Goal: Transaction & Acquisition: Purchase product/service

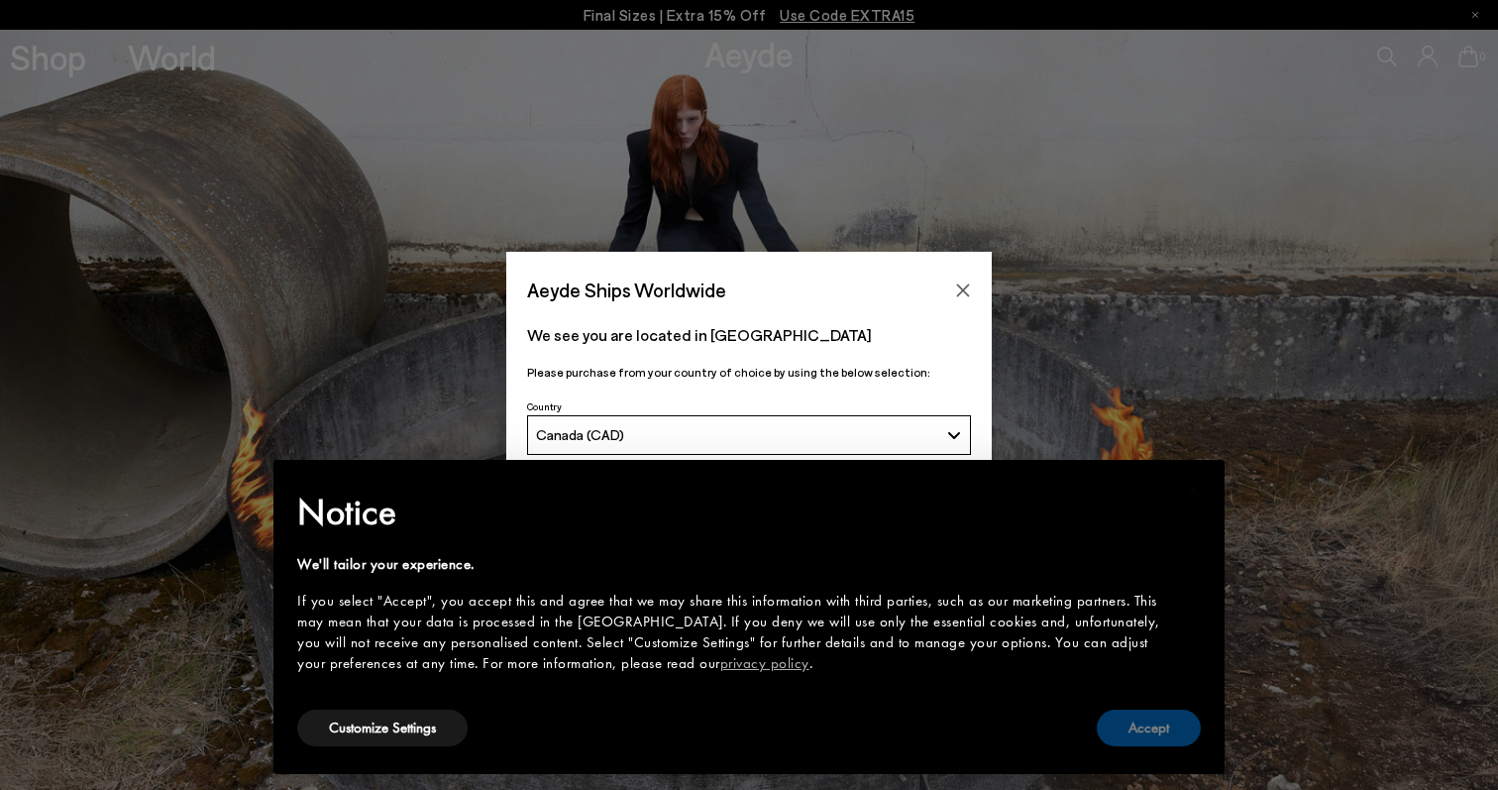
click at [1170, 733] on button "Accept" at bounding box center [1149, 727] width 104 height 37
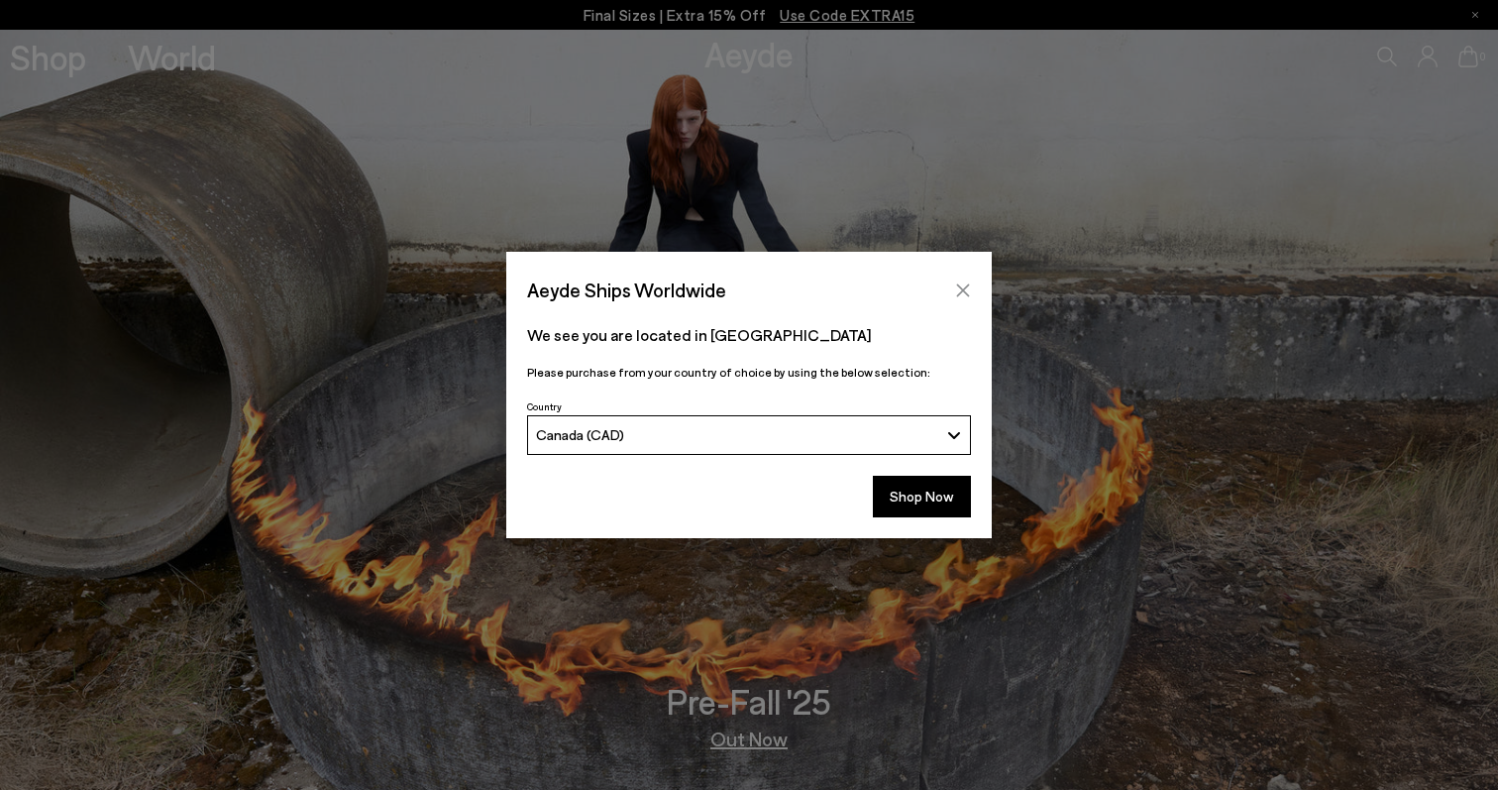
click at [958, 279] on button "Close" at bounding box center [963, 290] width 30 height 30
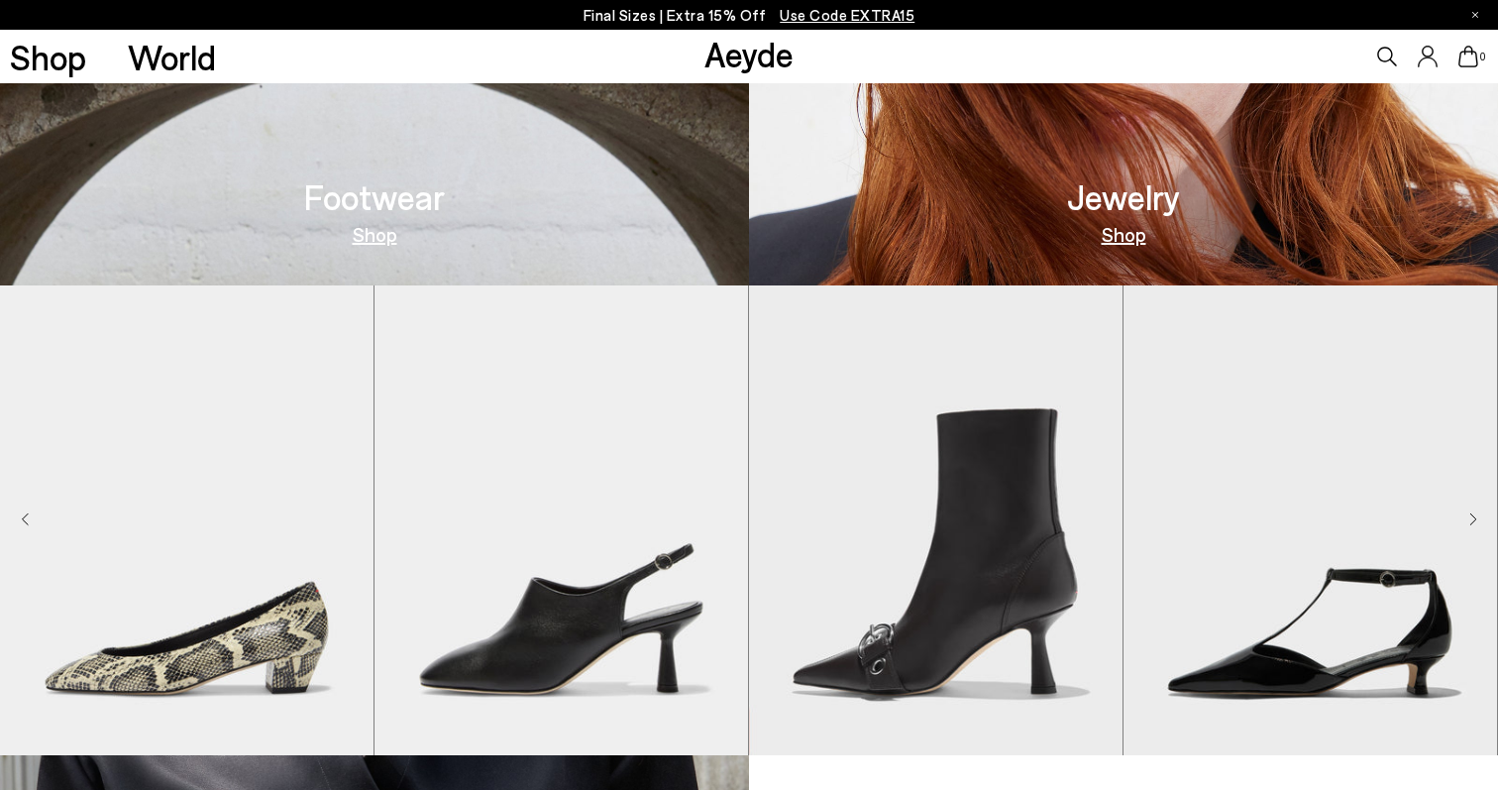
scroll to position [1269, 0]
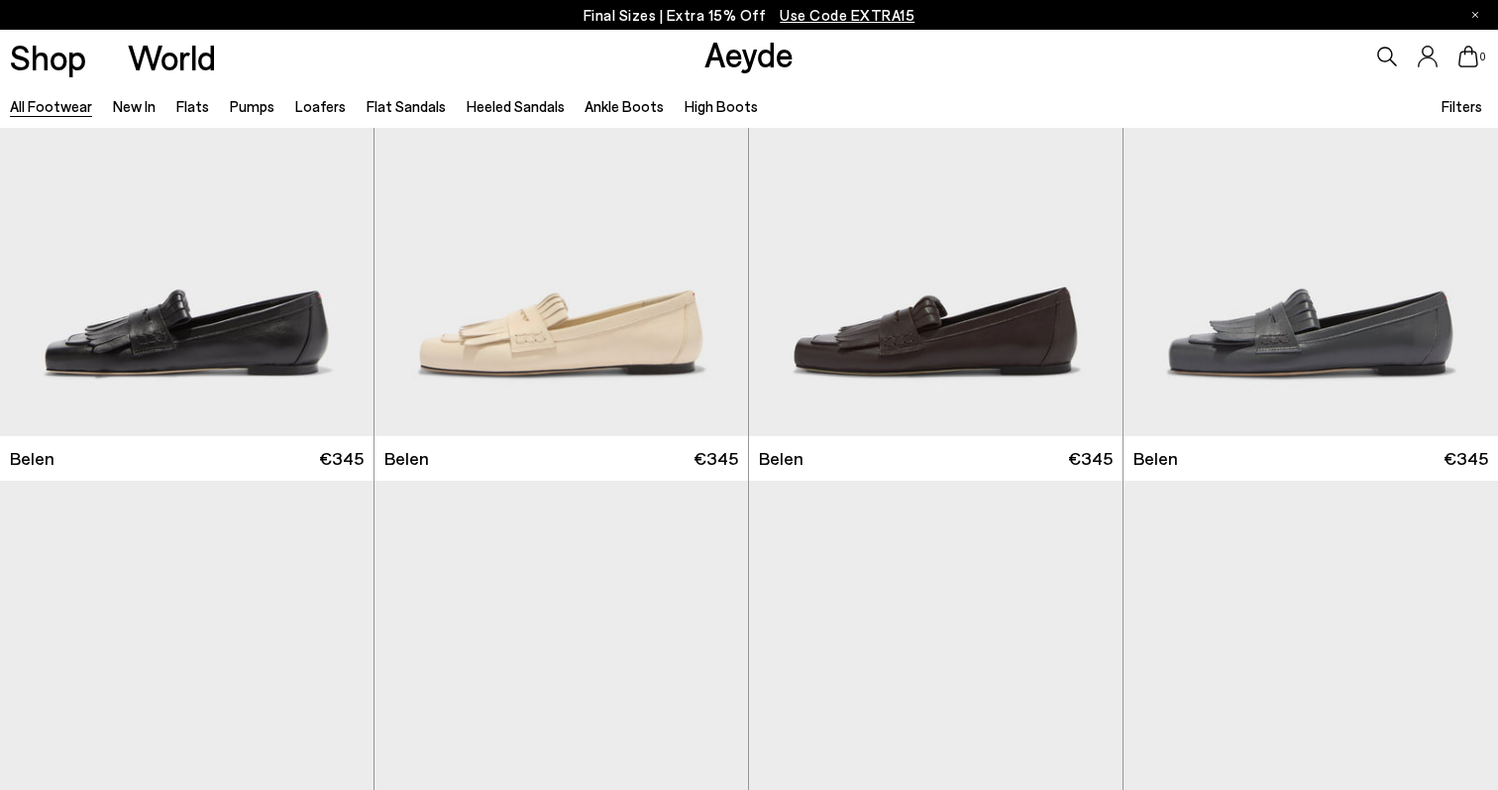
scroll to position [614, 0]
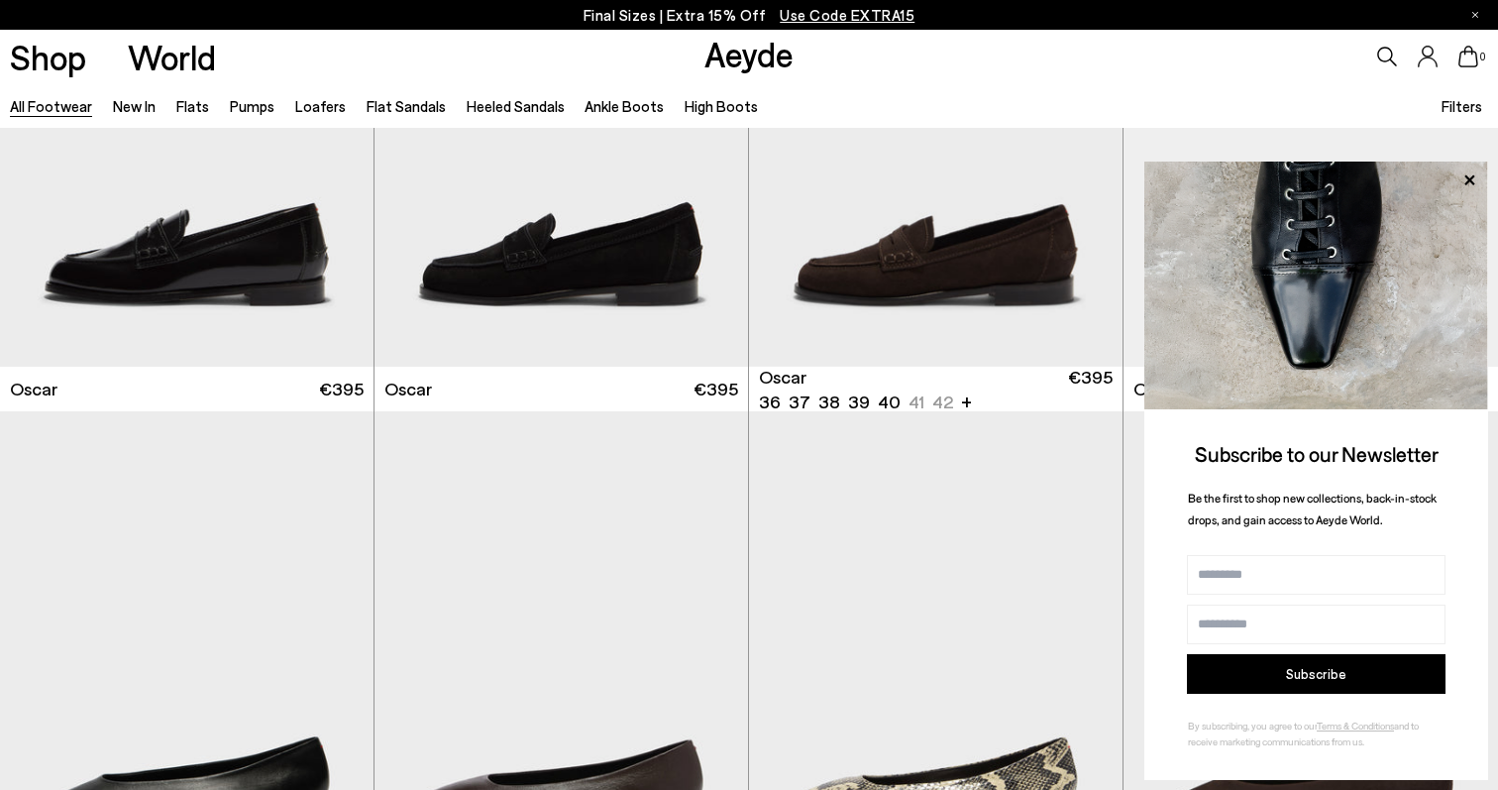
scroll to position [2950, 0]
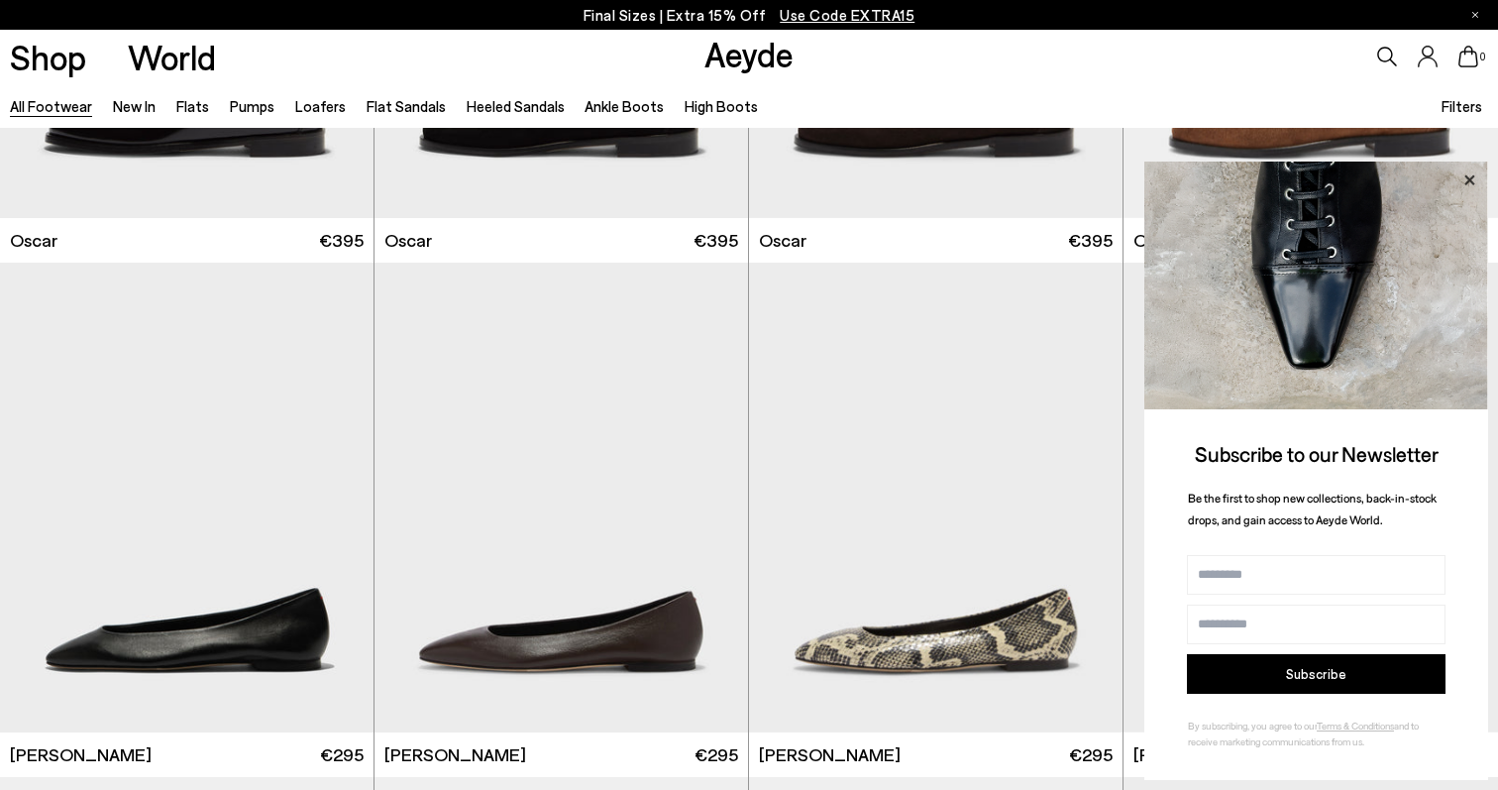
click at [1479, 179] on icon at bounding box center [1469, 180] width 26 height 26
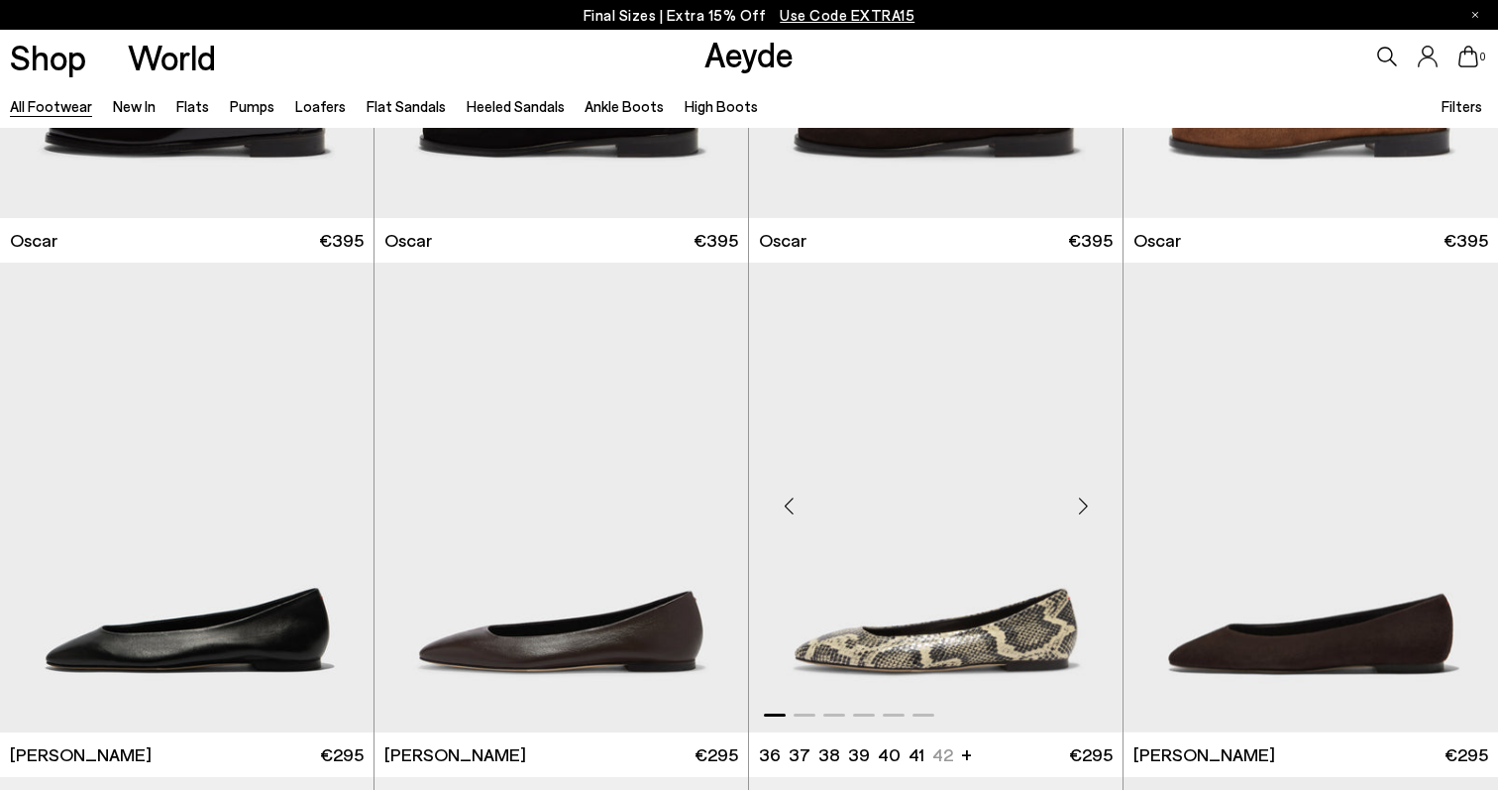
scroll to position [3144, 0]
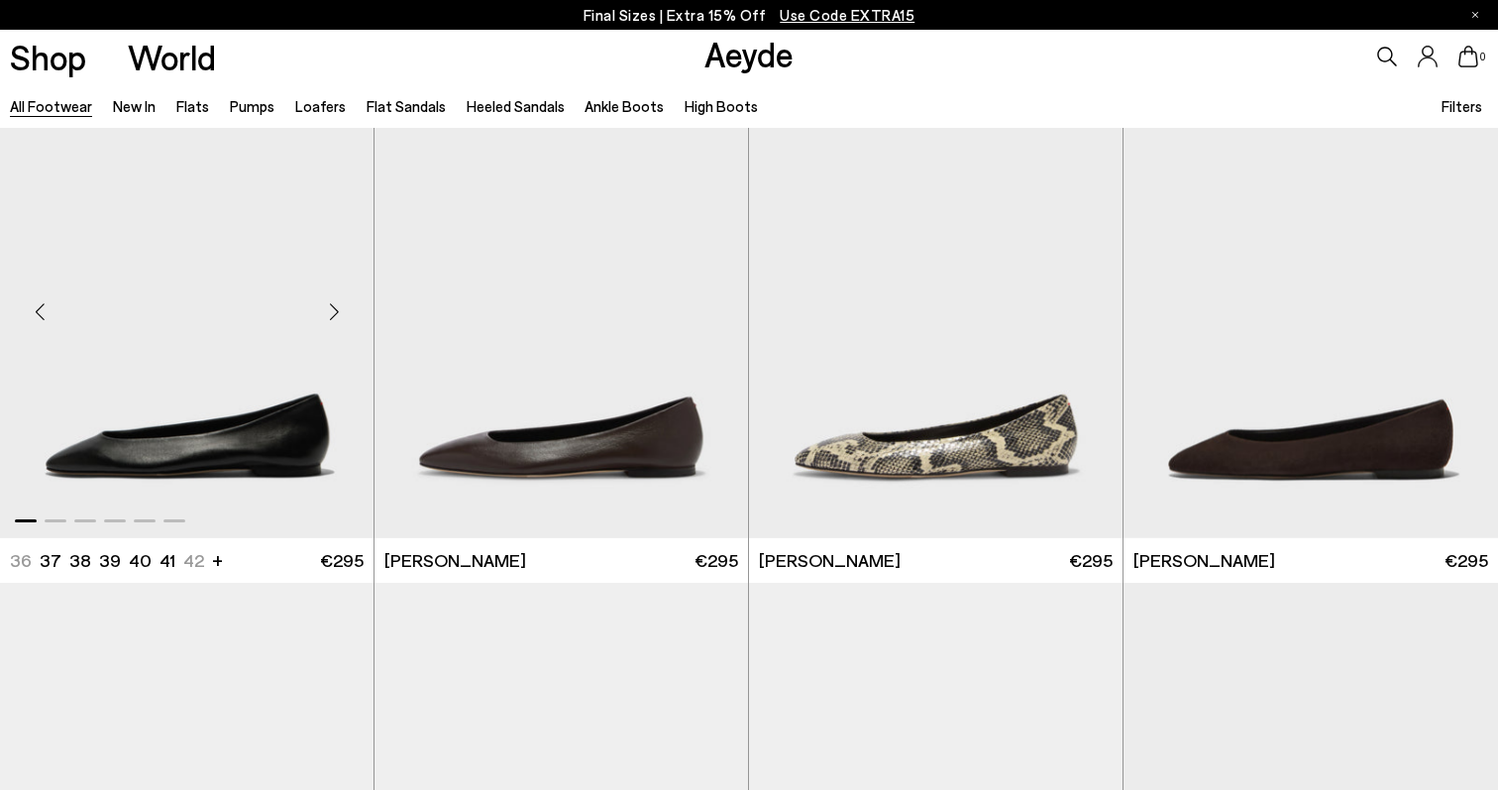
click at [335, 304] on div "Next slide" at bounding box center [333, 310] width 59 height 59
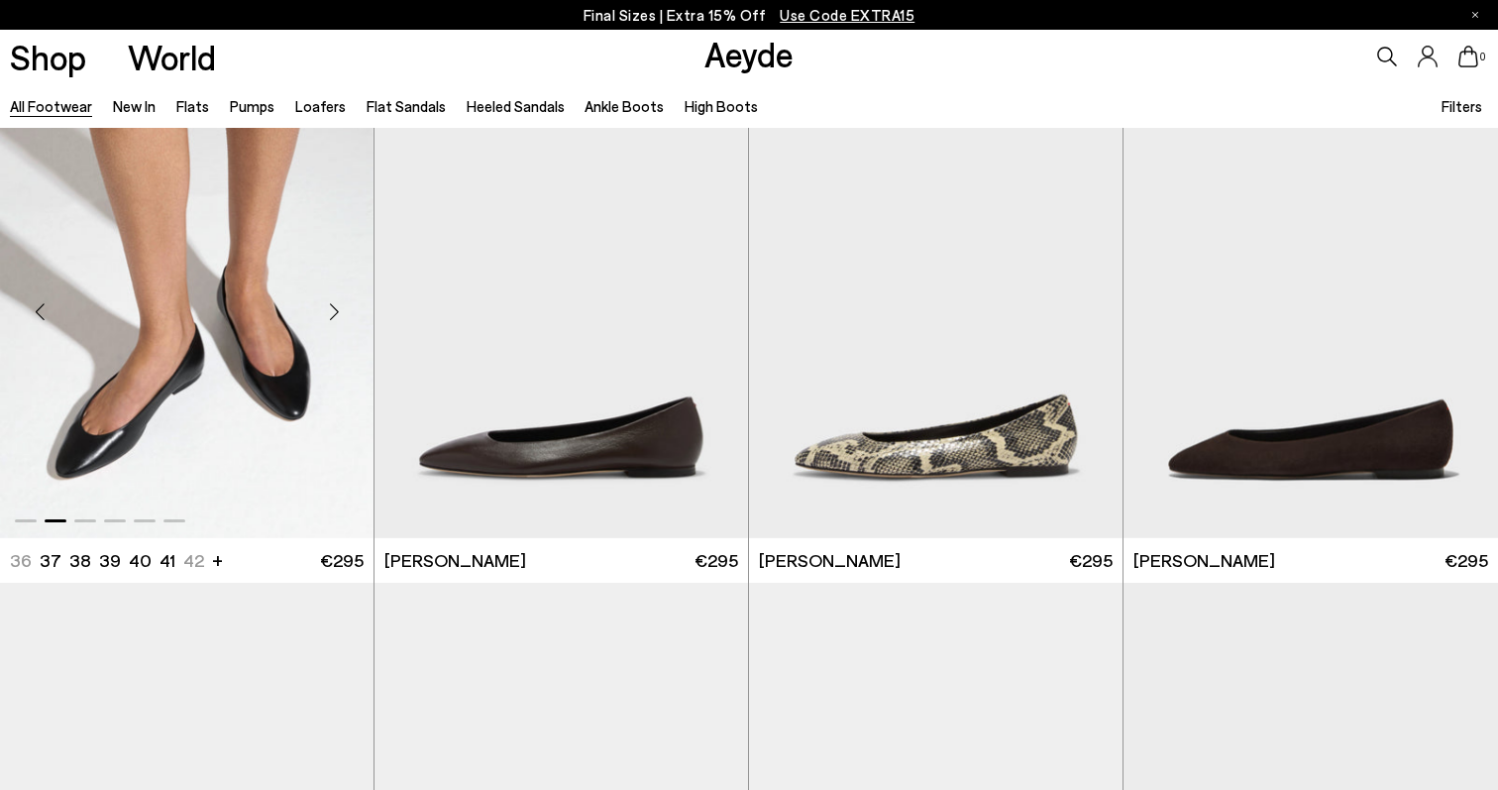
click at [338, 304] on div "Next slide" at bounding box center [333, 310] width 59 height 59
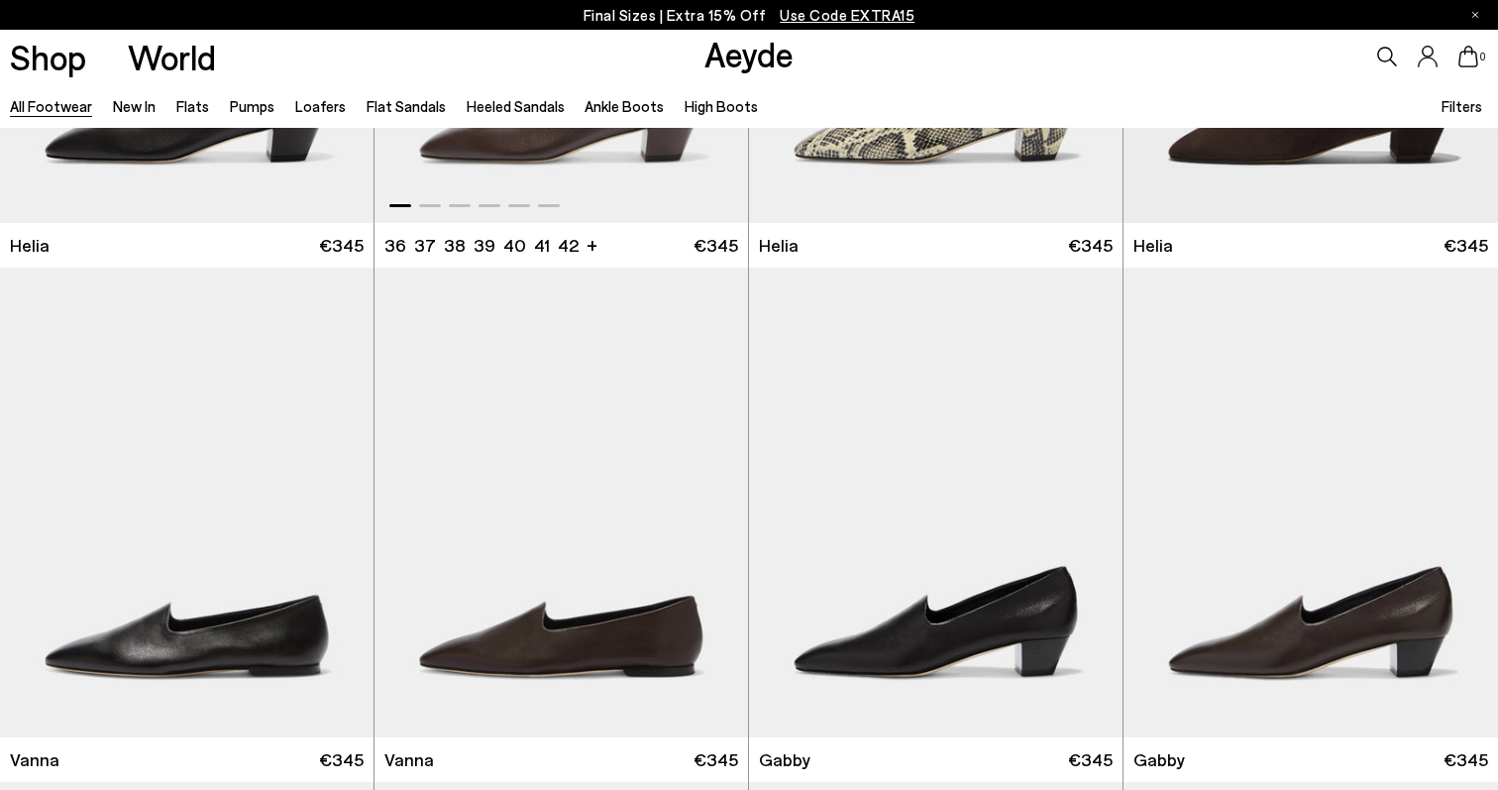
scroll to position [4026, 0]
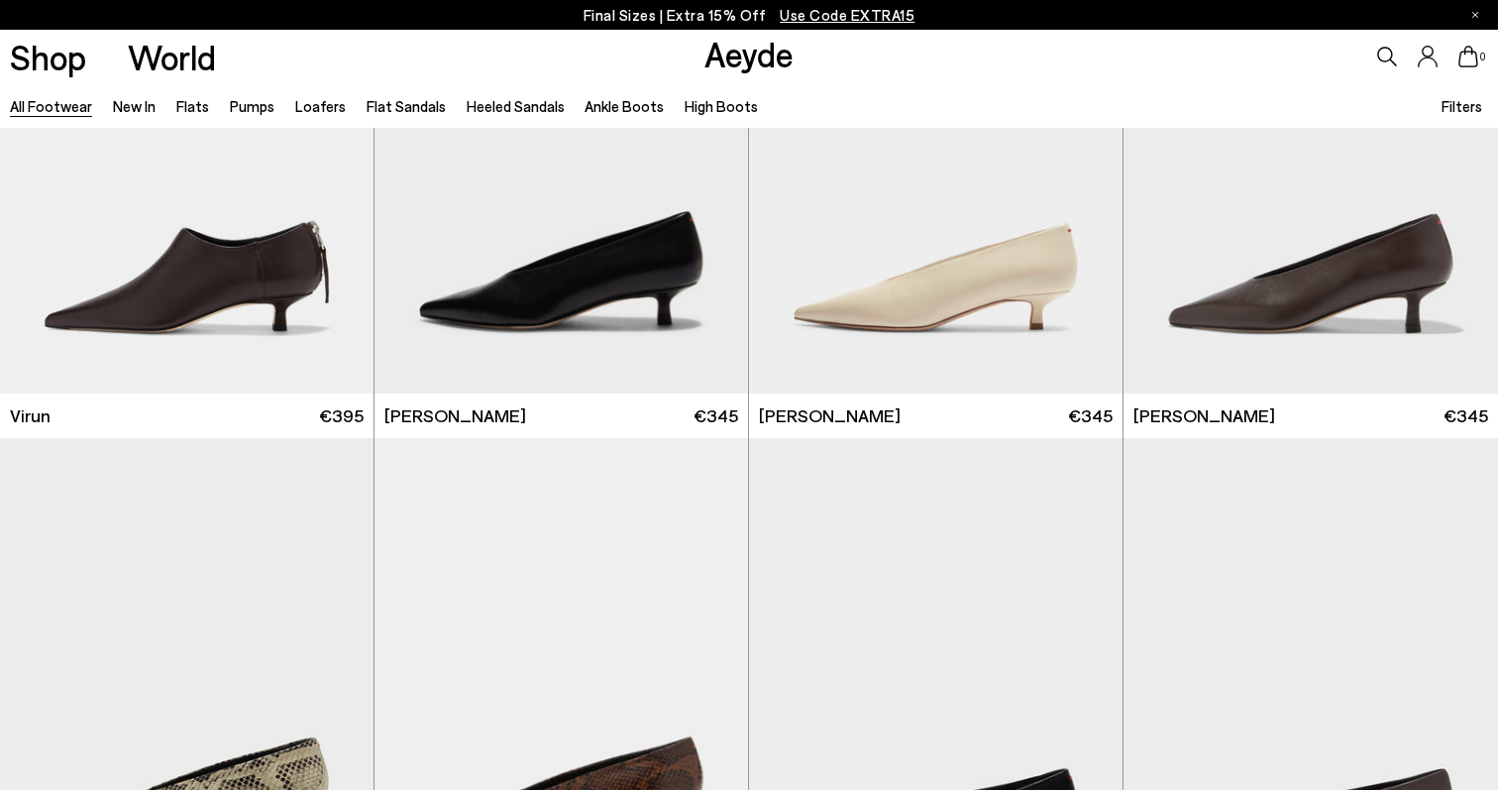
scroll to position [6735, 0]
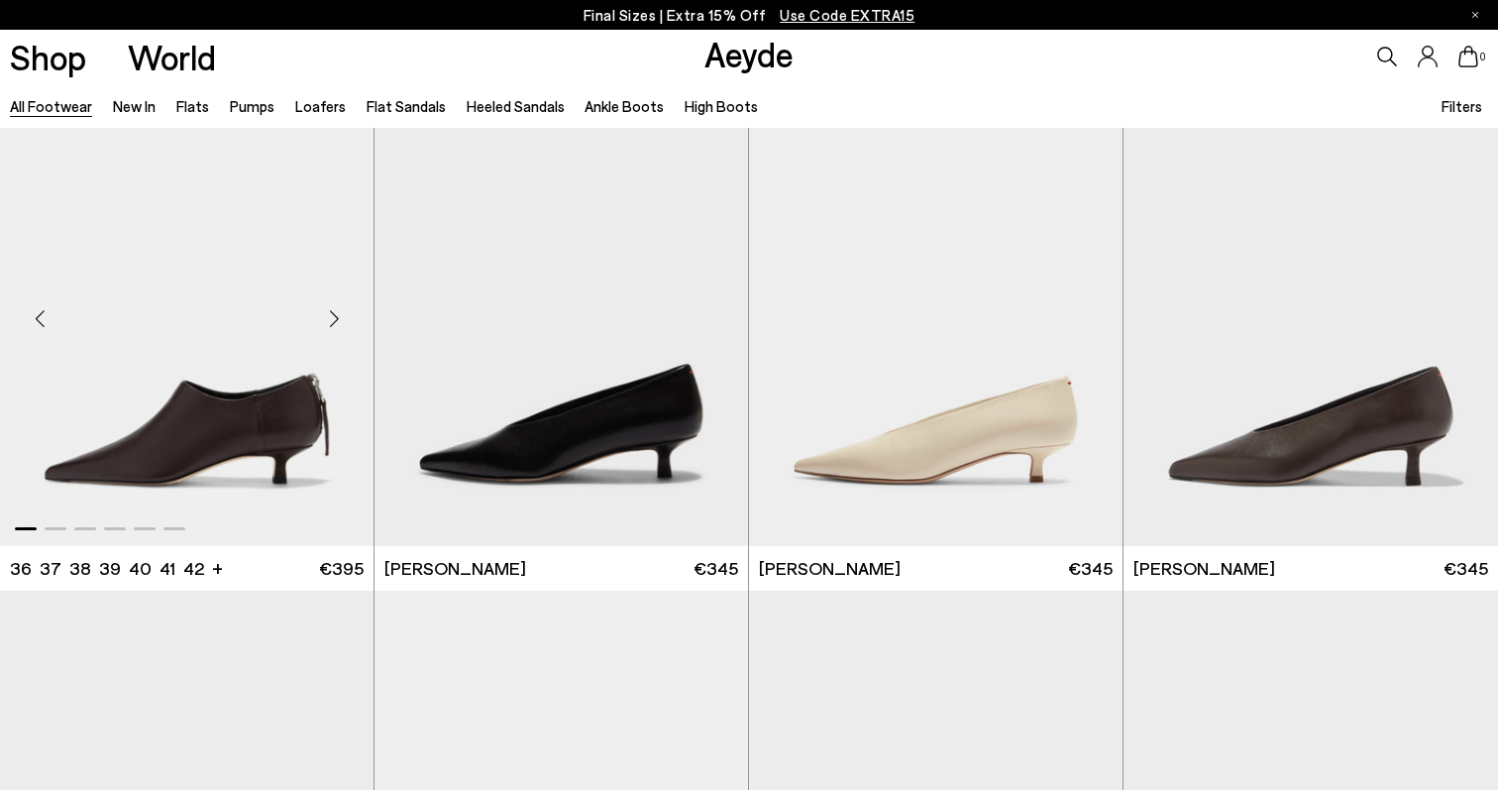
click at [321, 317] on div "Next slide" at bounding box center [333, 318] width 59 height 59
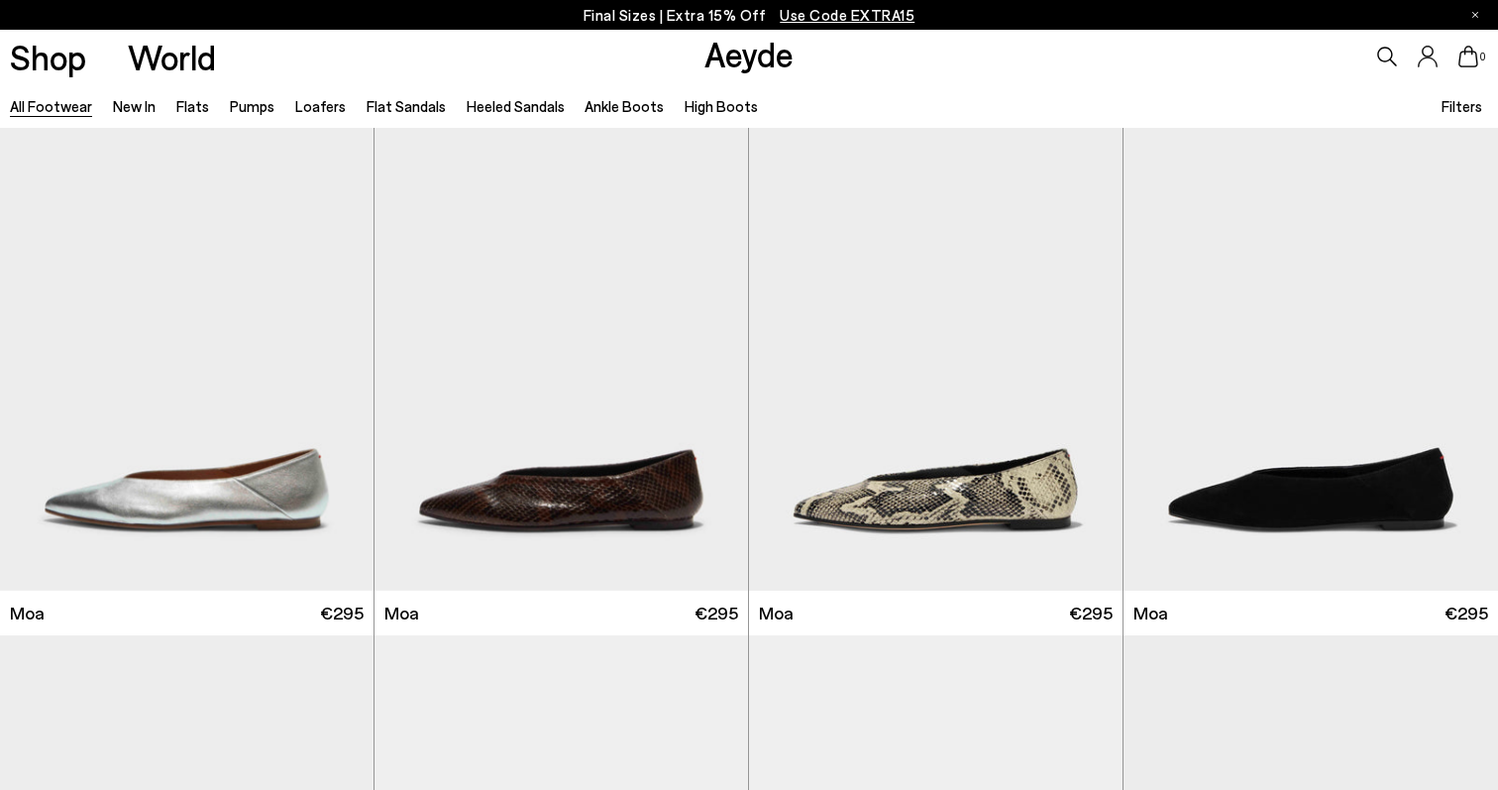
scroll to position [8328, 0]
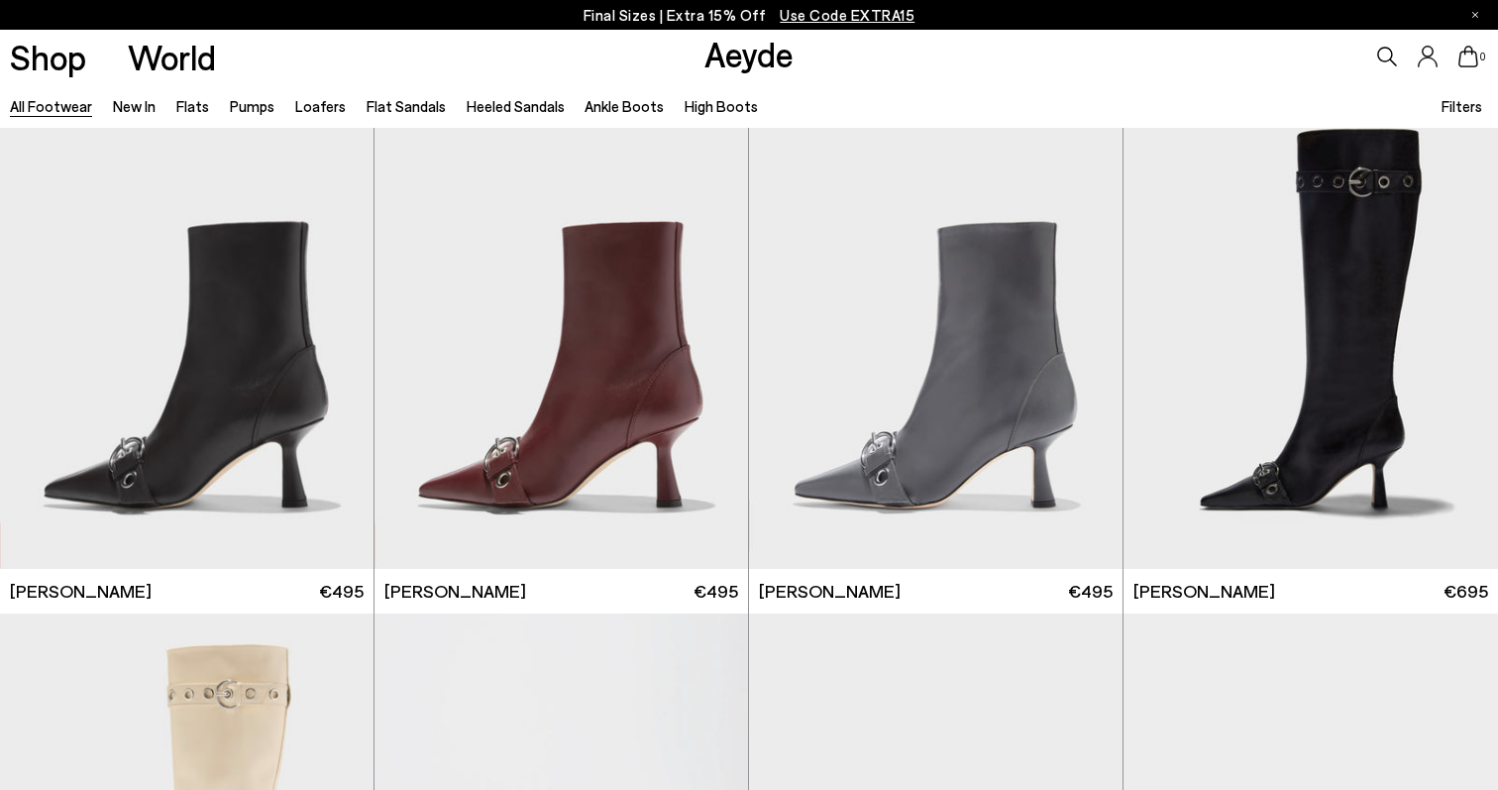
scroll to position [13415, 0]
